Goal: Check status: Check status

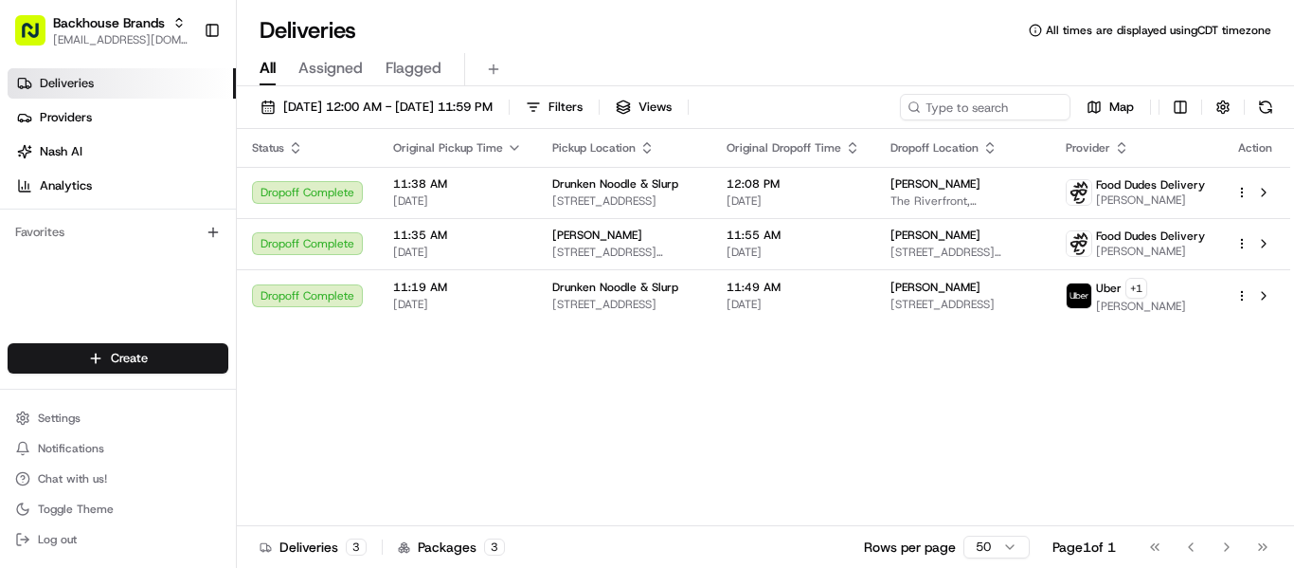
click at [50, 294] on div "Deliveries Providers [PERSON_NAME] Analytics Favorites" at bounding box center [118, 208] width 236 height 294
